Goal: Task Accomplishment & Management: Complete application form

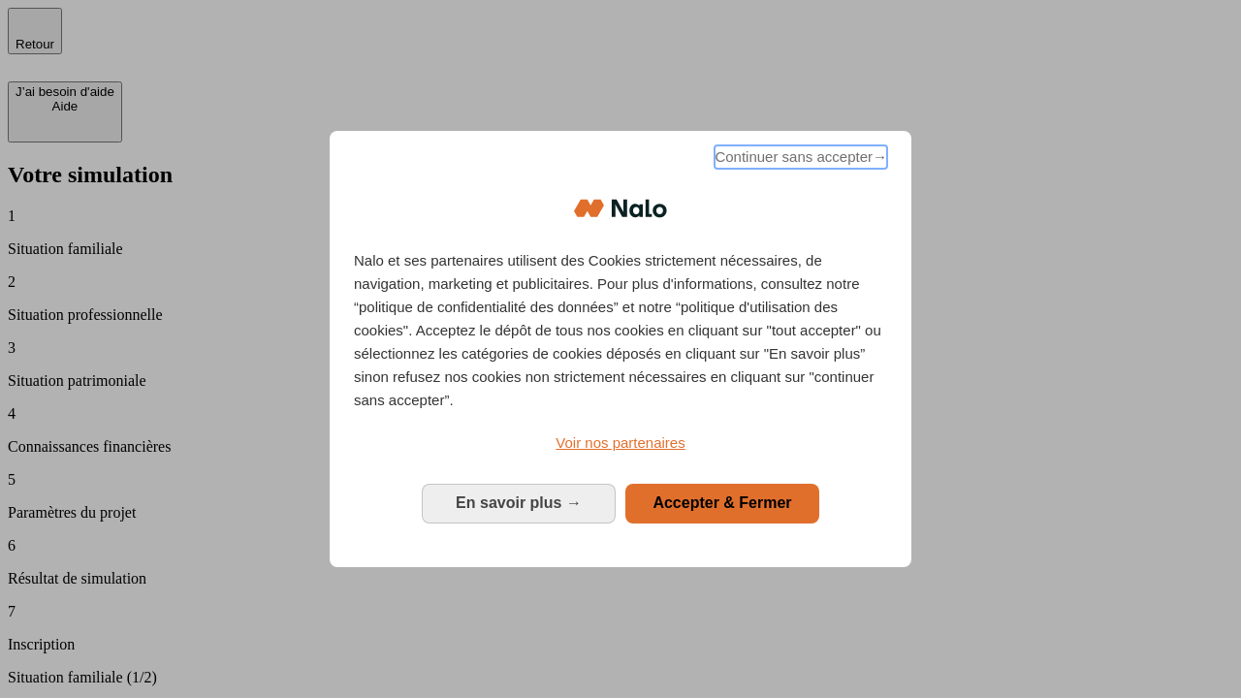
click at [799, 160] on span "Continuer sans accepter →" at bounding box center [801, 156] width 173 height 23
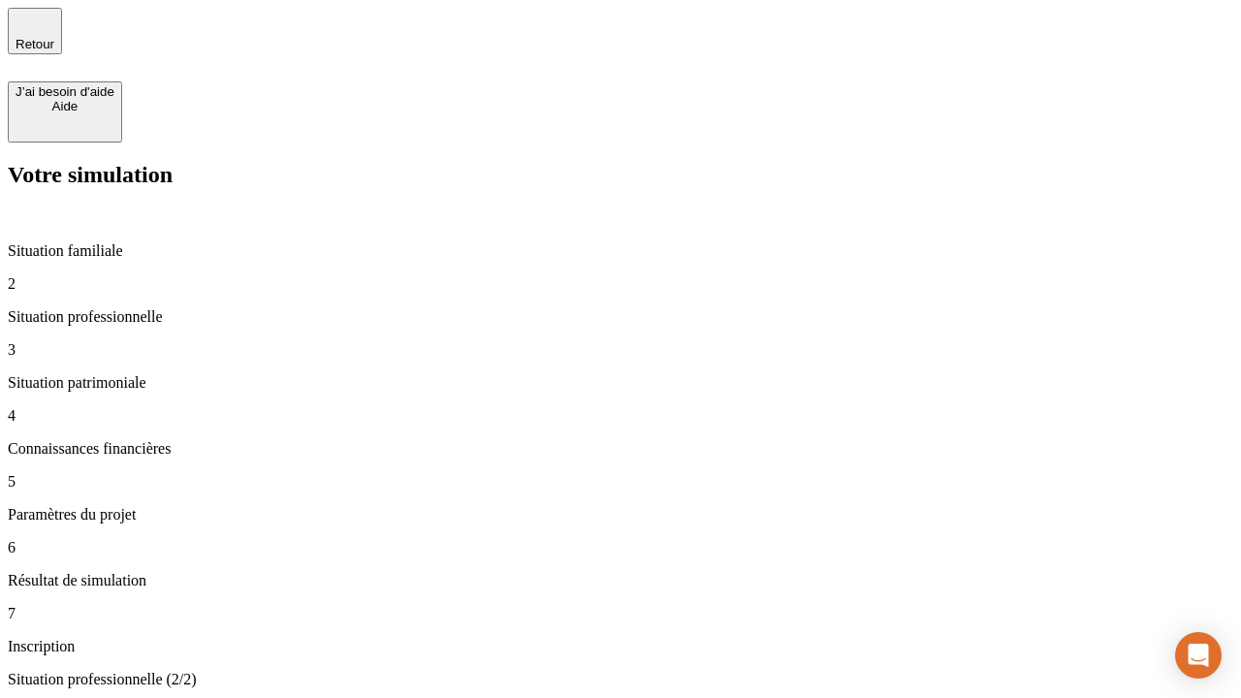
type input "30 000"
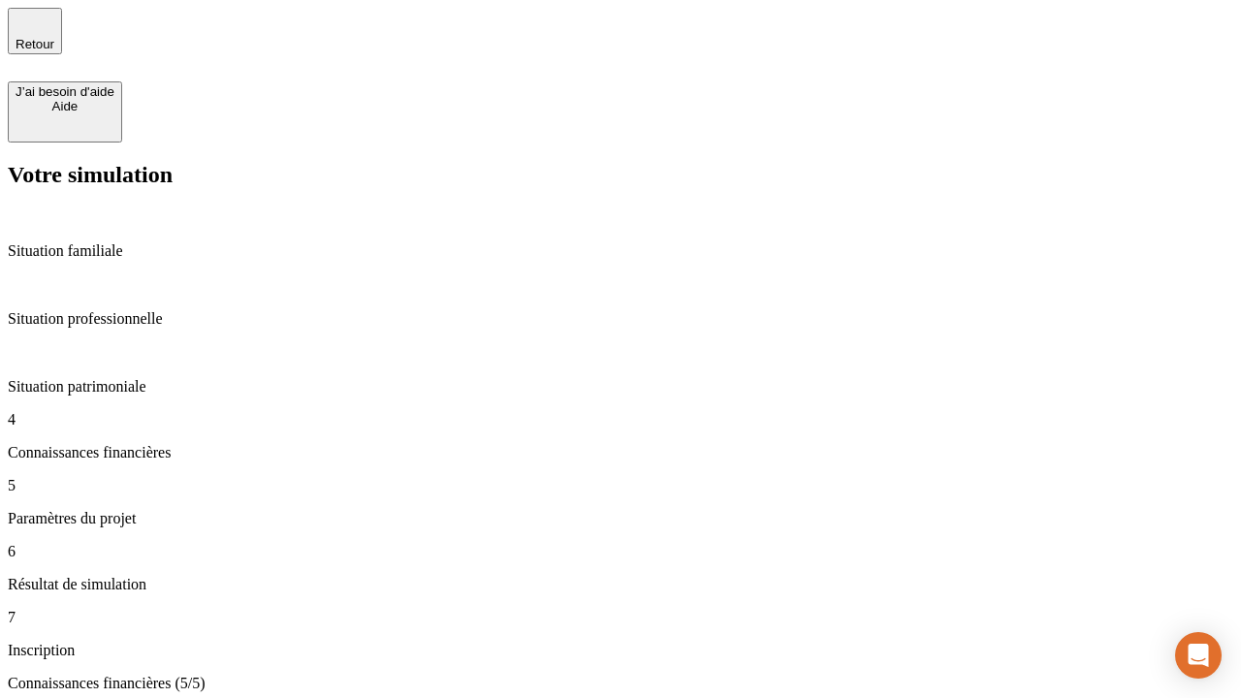
type input "25"
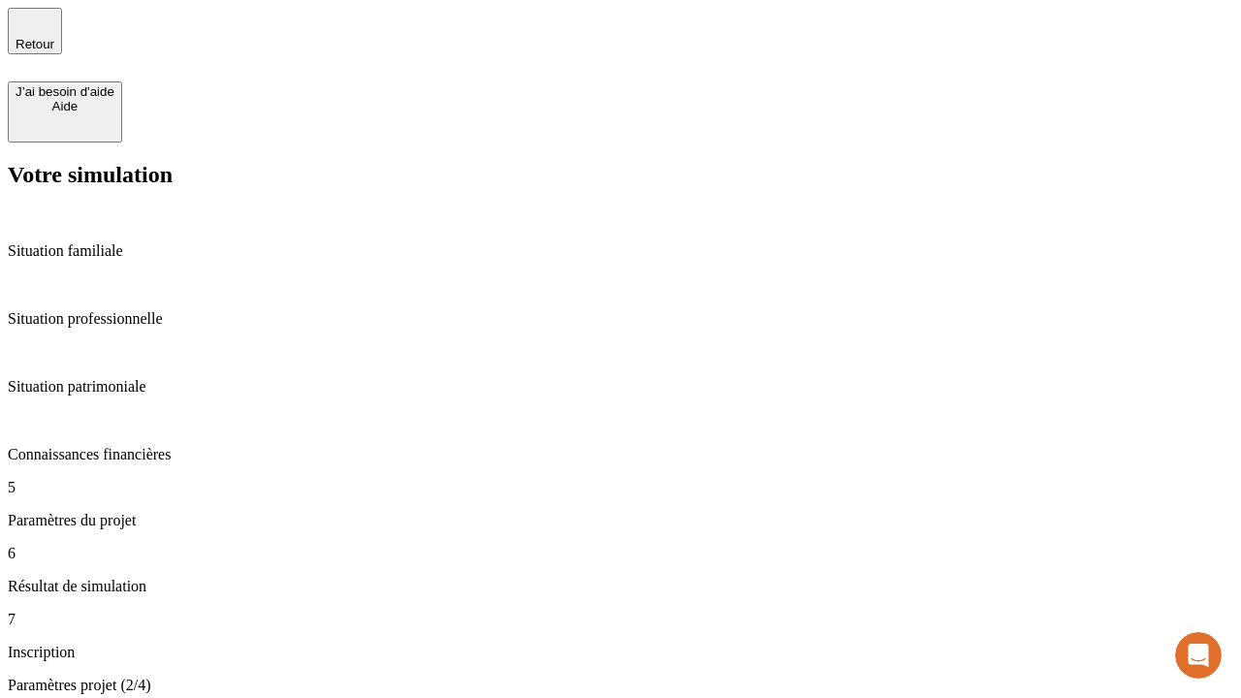
type input "64"
type input "1 000"
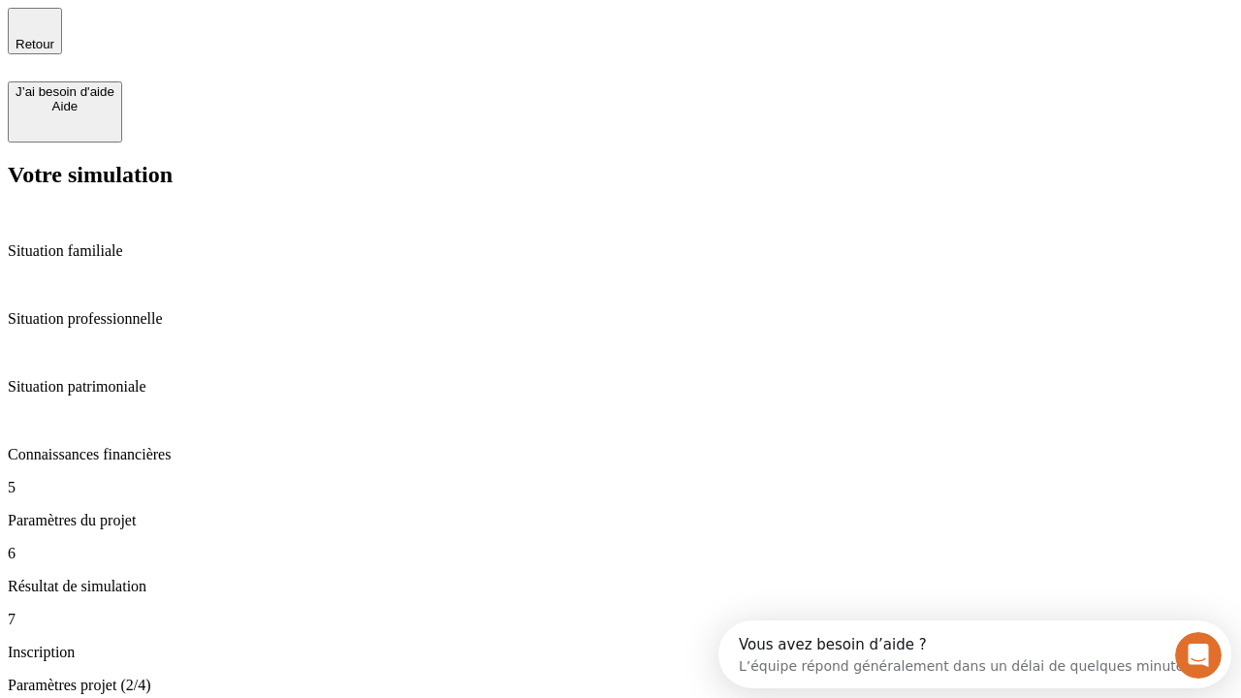
type input "640"
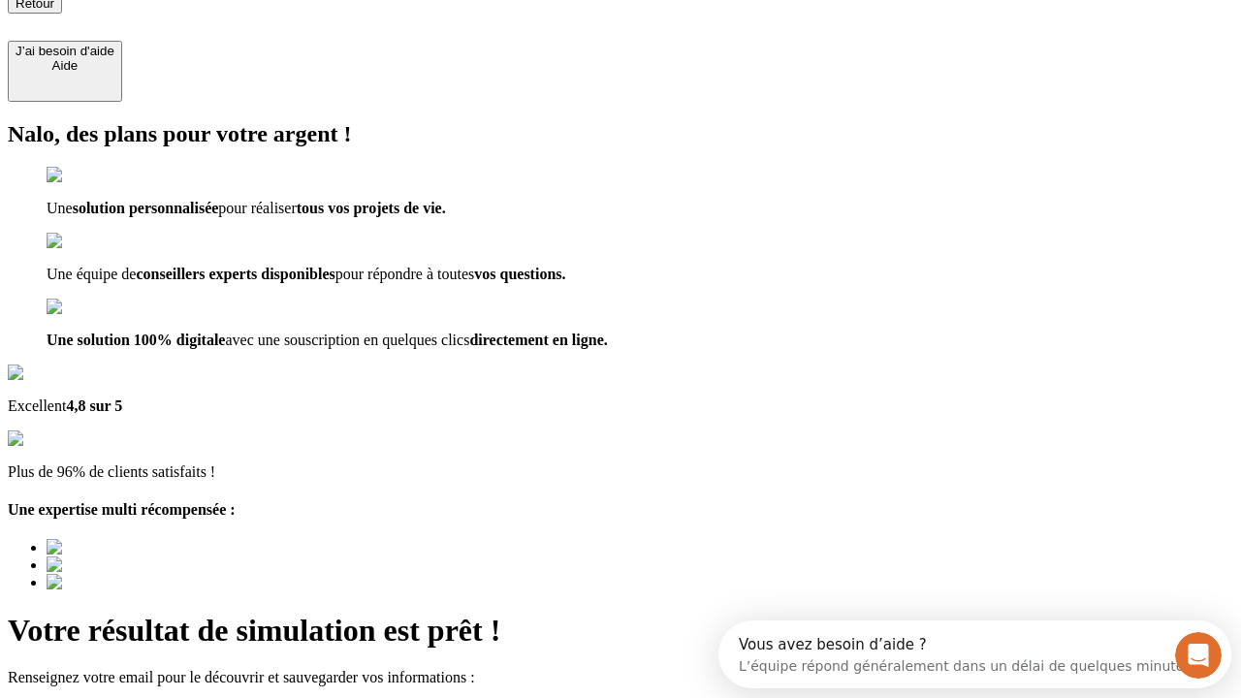
type input "[EMAIL_ADDRESS][PERSON_NAME][DOMAIN_NAME]"
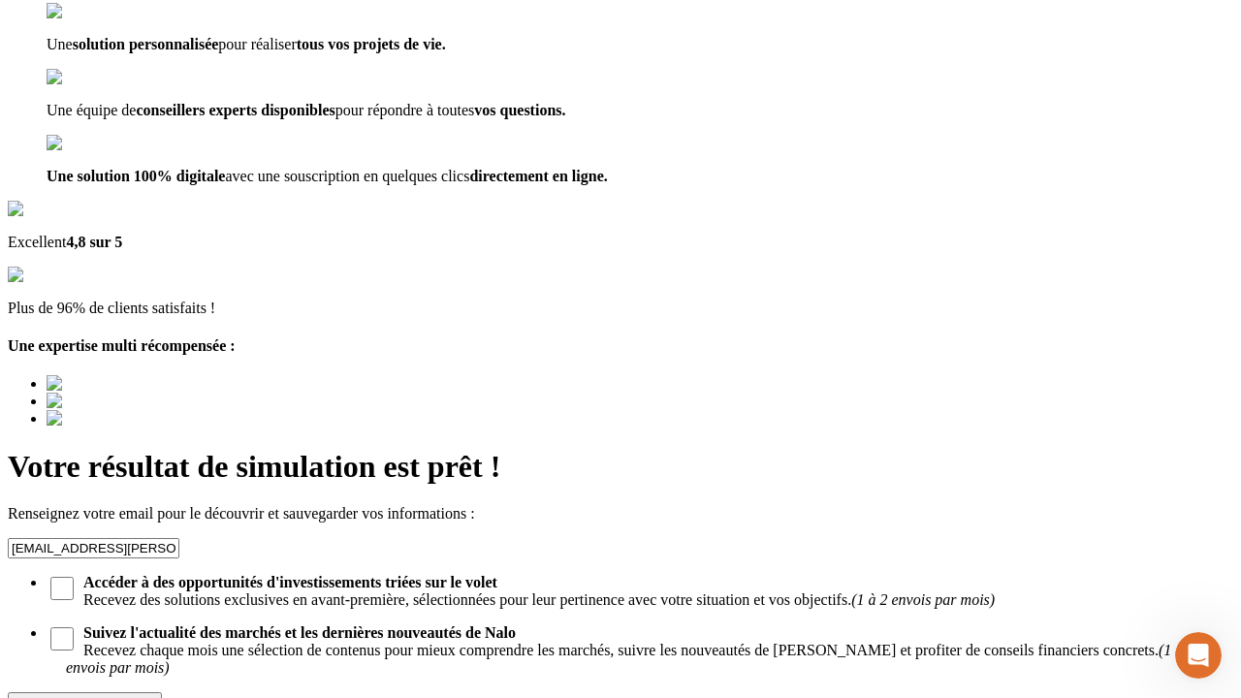
scroll to position [188, 0]
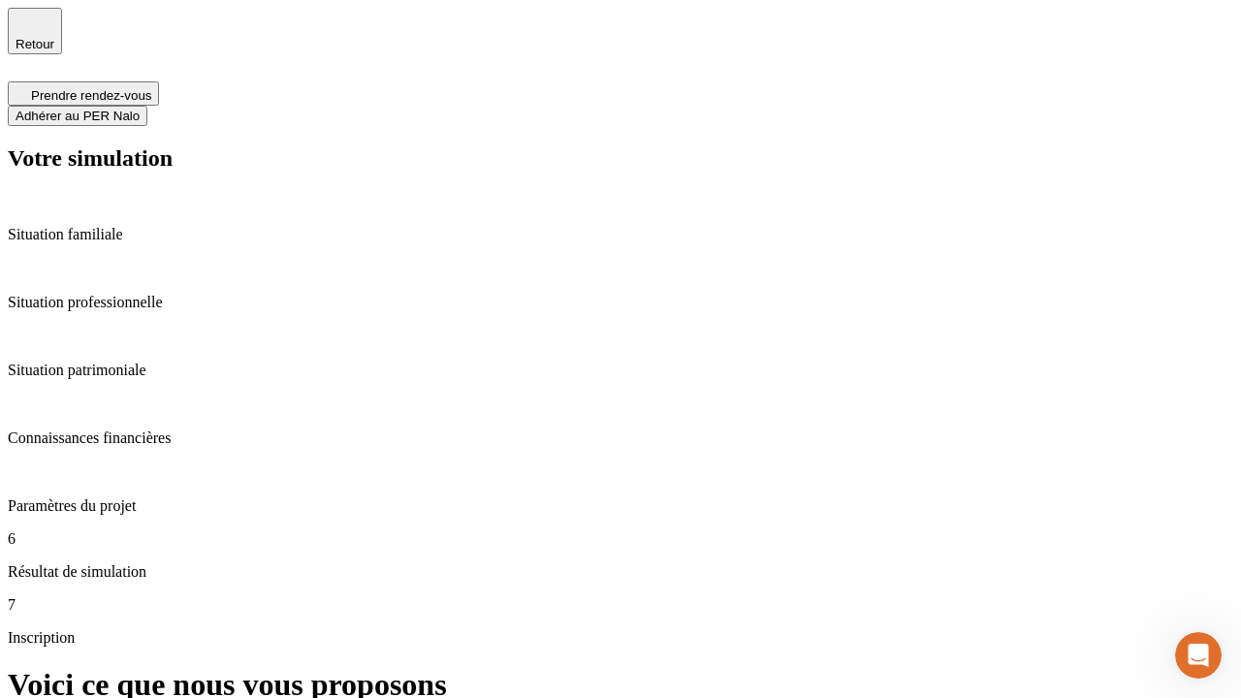
click at [140, 109] on span "Adhérer au PER Nalo" at bounding box center [78, 116] width 124 height 15
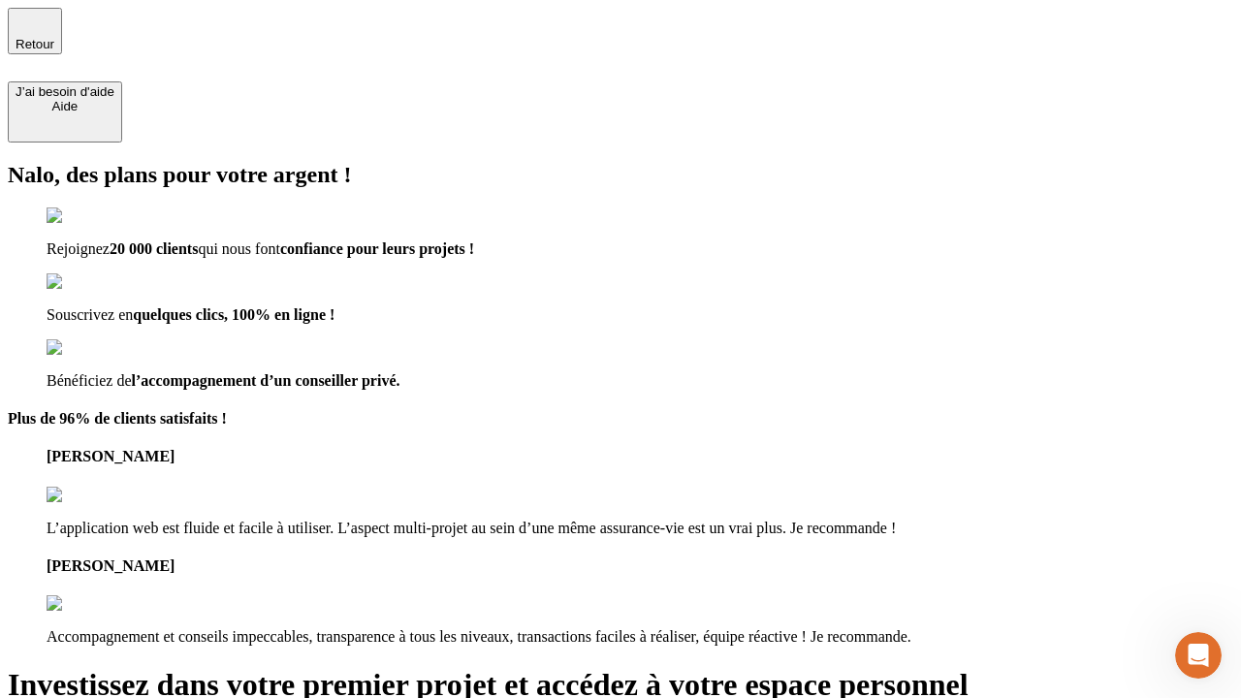
type input "[PERSON_NAME][EMAIL_ADDRESS][DOMAIN_NAME]"
